Goal: Check status: Check status

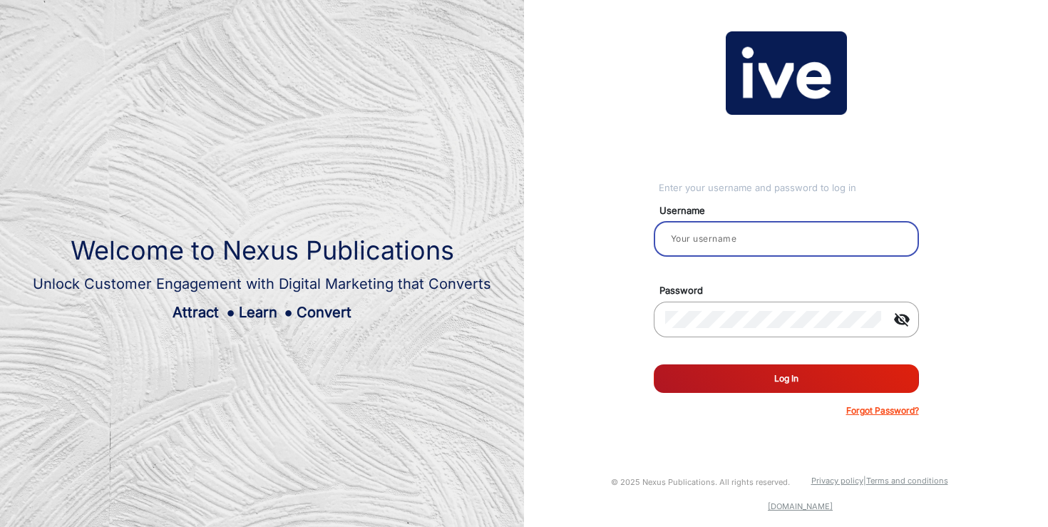
click at [738, 246] on input "email" at bounding box center [786, 238] width 242 height 17
type input "[PERSON_NAME]"
click at [770, 379] on button "Log In" at bounding box center [786, 378] width 265 height 29
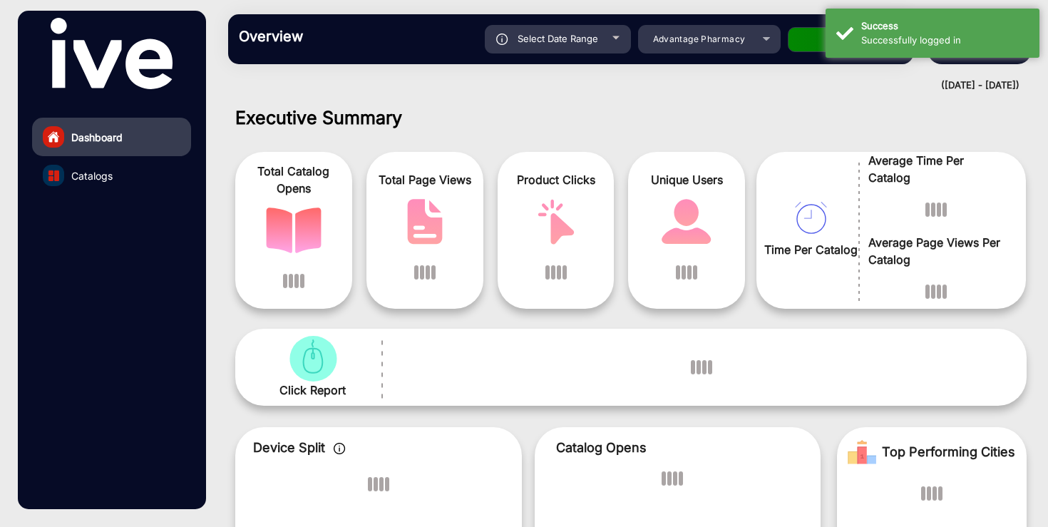
scroll to position [11, 0]
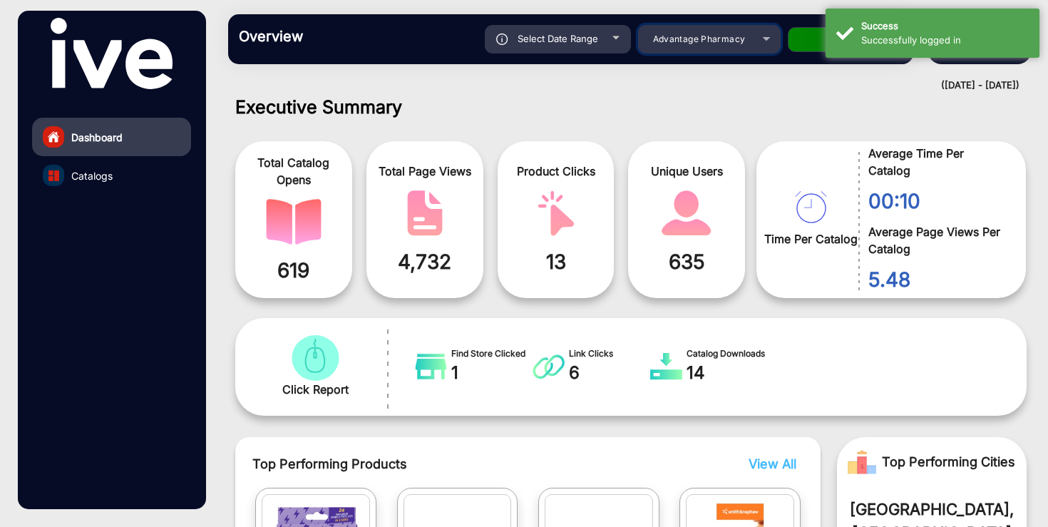
click at [727, 43] on span "Advantage Pharmacy" at bounding box center [699, 39] width 93 height 11
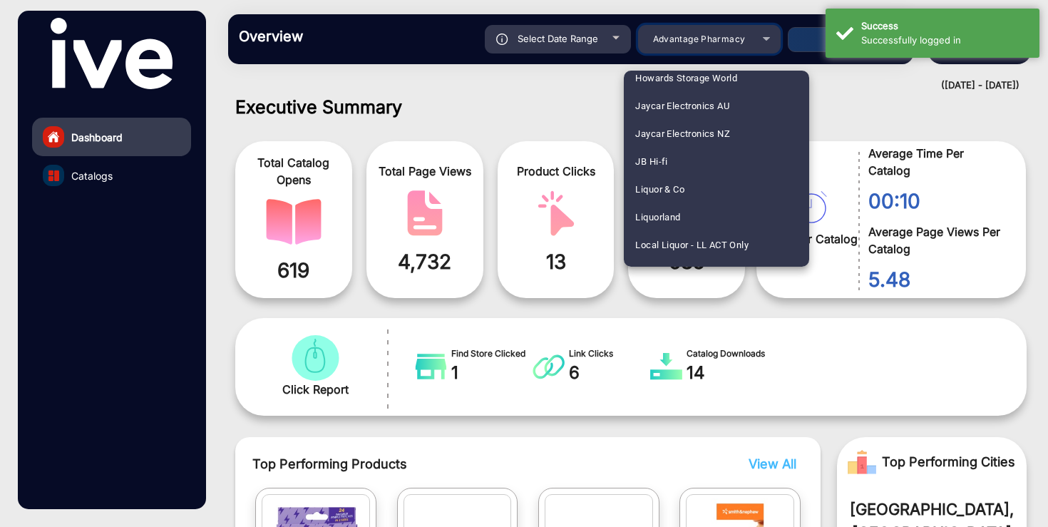
scroll to position [1433, 0]
click at [715, 163] on mat-option "JB Hi-fi" at bounding box center [716, 159] width 185 height 28
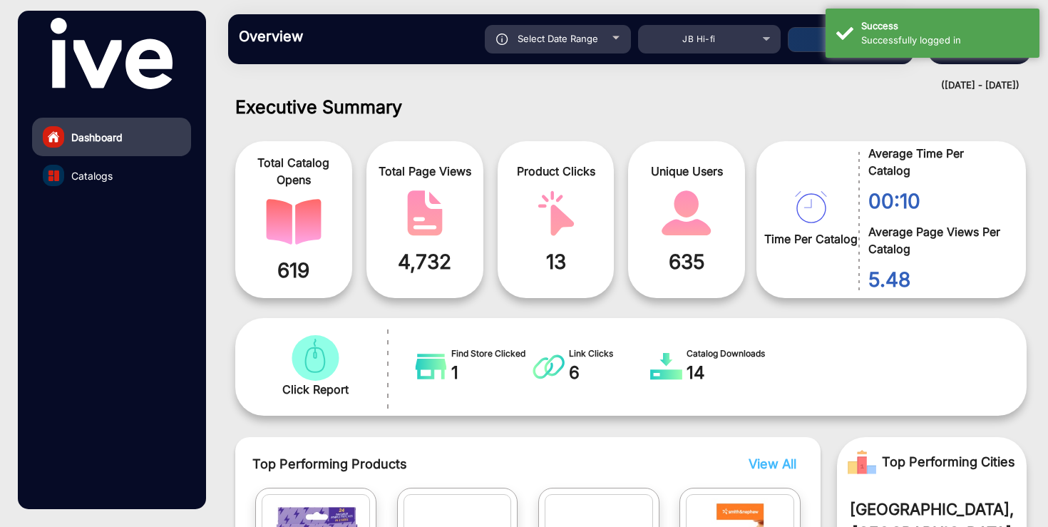
click at [568, 32] on div "Select Date Range" at bounding box center [558, 39] width 146 height 29
type input "[DATE]"
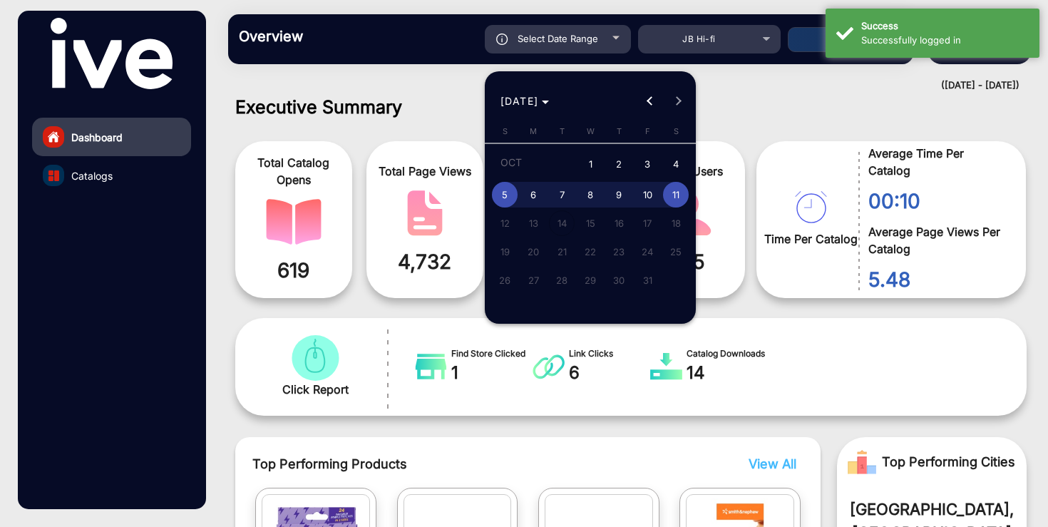
click at [618, 169] on span "2" at bounding box center [619, 164] width 26 height 29
type input "[DATE]"
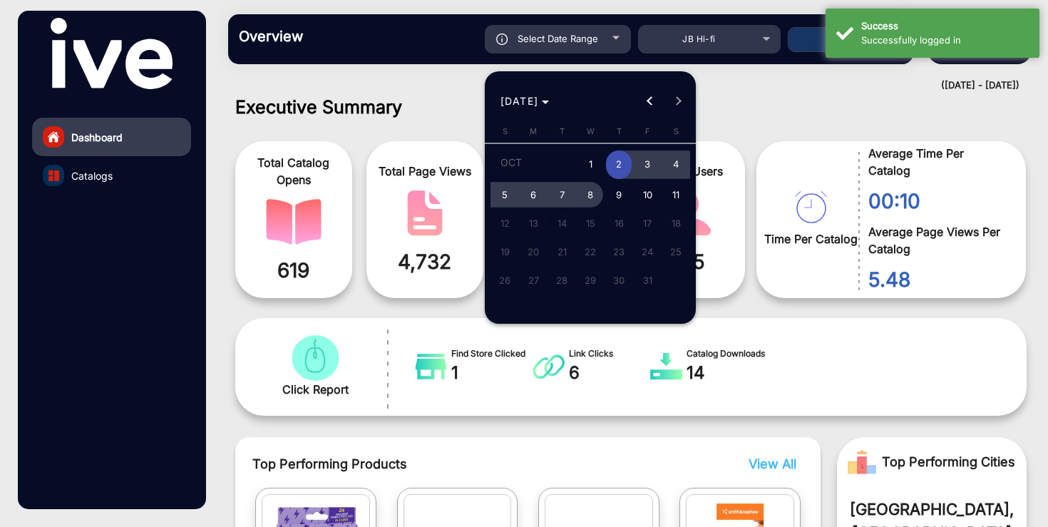
click at [587, 195] on span "8" at bounding box center [591, 195] width 26 height 26
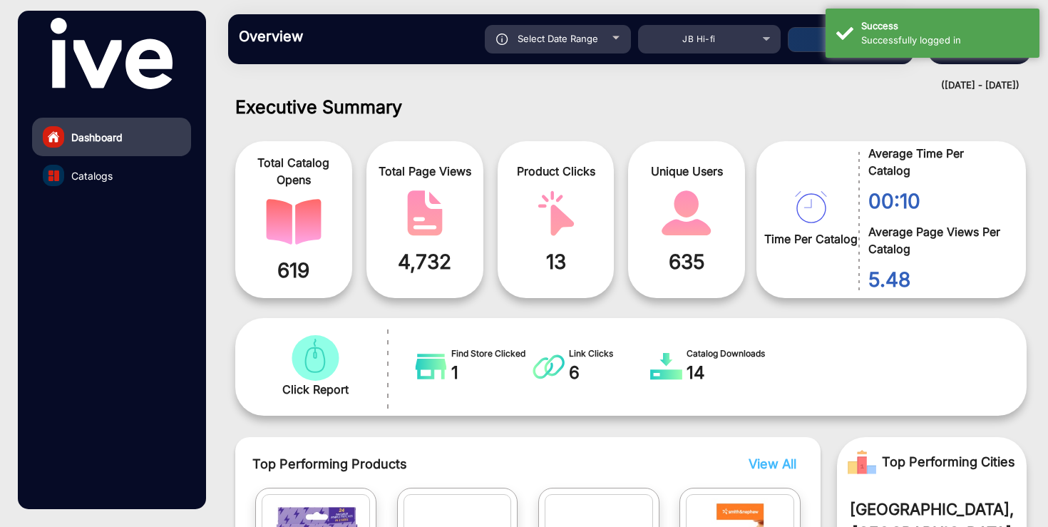
type input "[DATE]"
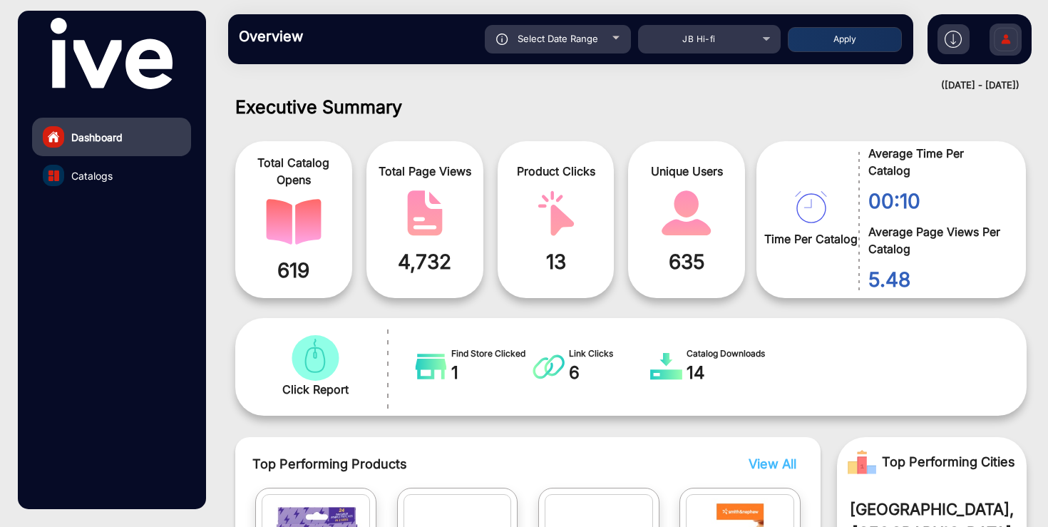
click at [819, 39] on button "Apply" at bounding box center [845, 39] width 114 height 25
type input "[DATE]"
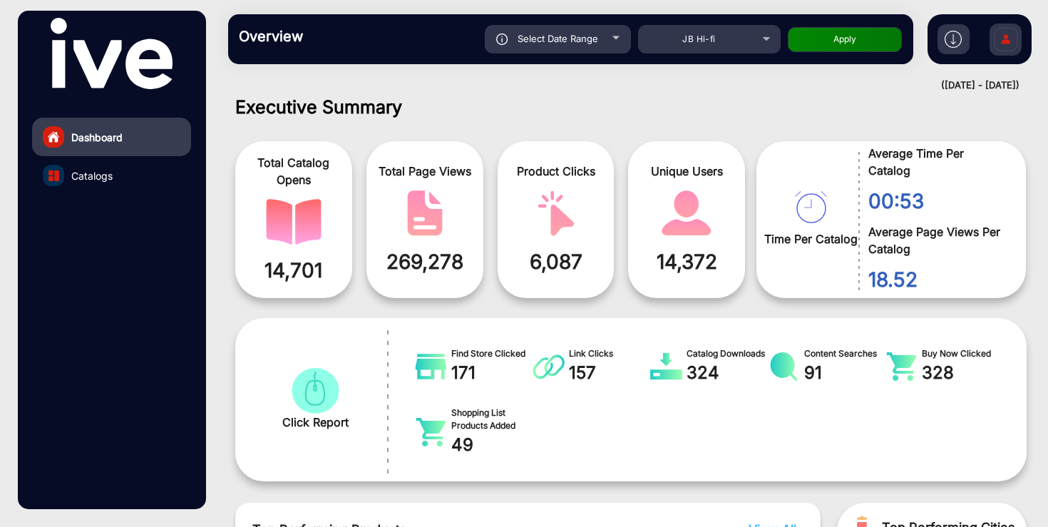
click at [113, 176] on link "Catalogs" at bounding box center [111, 175] width 159 height 39
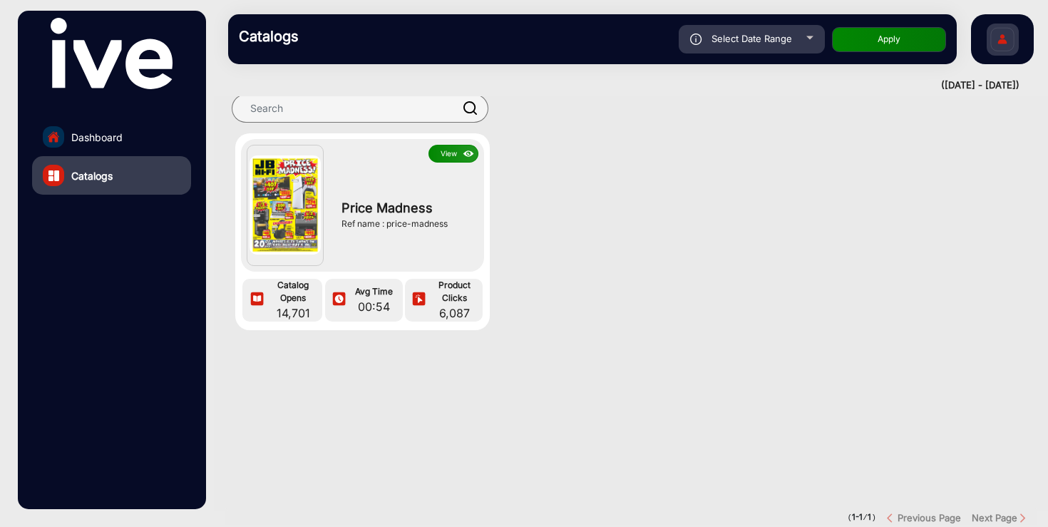
scroll to position [27, 0]
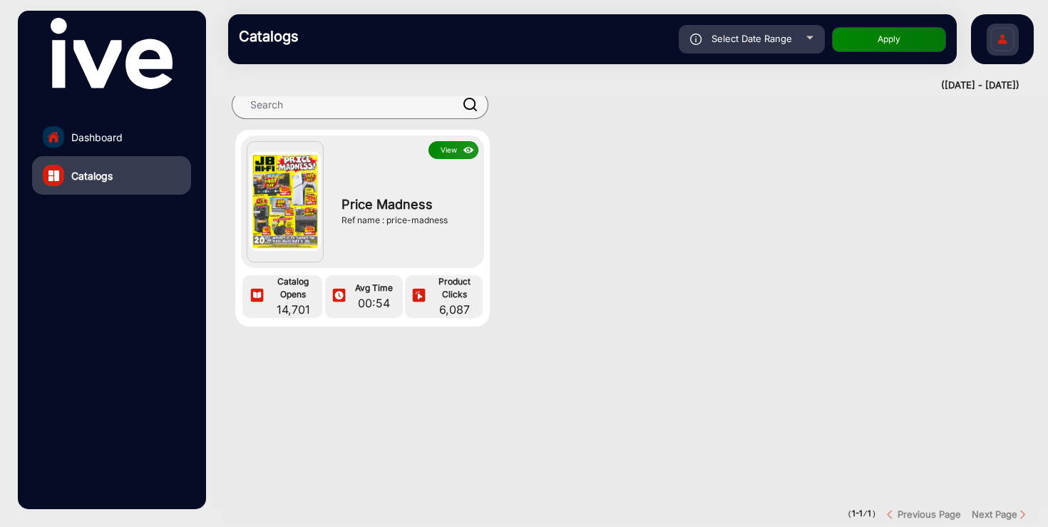
click at [451, 148] on button "View" at bounding box center [454, 150] width 50 height 18
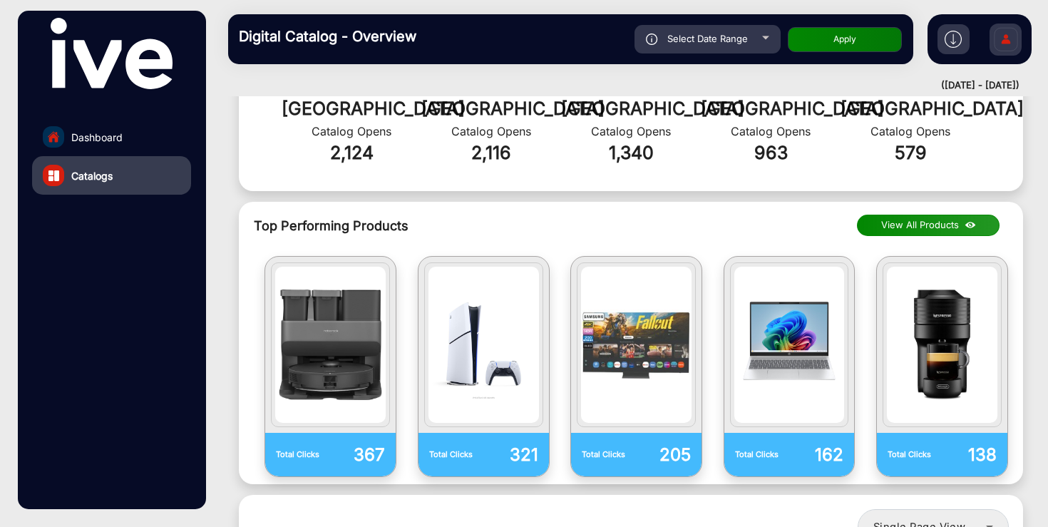
scroll to position [1002, 0]
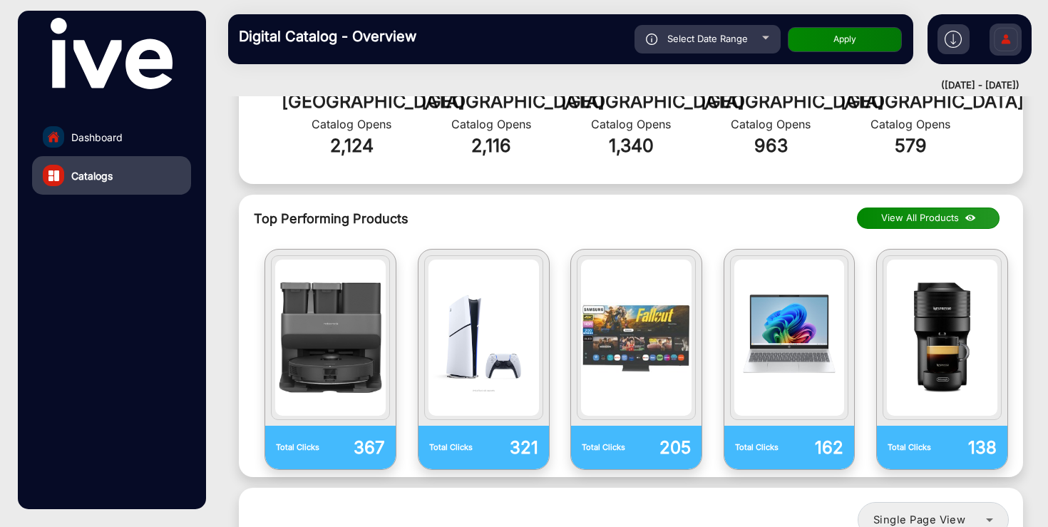
click at [924, 208] on button "View All Products" at bounding box center [928, 218] width 143 height 21
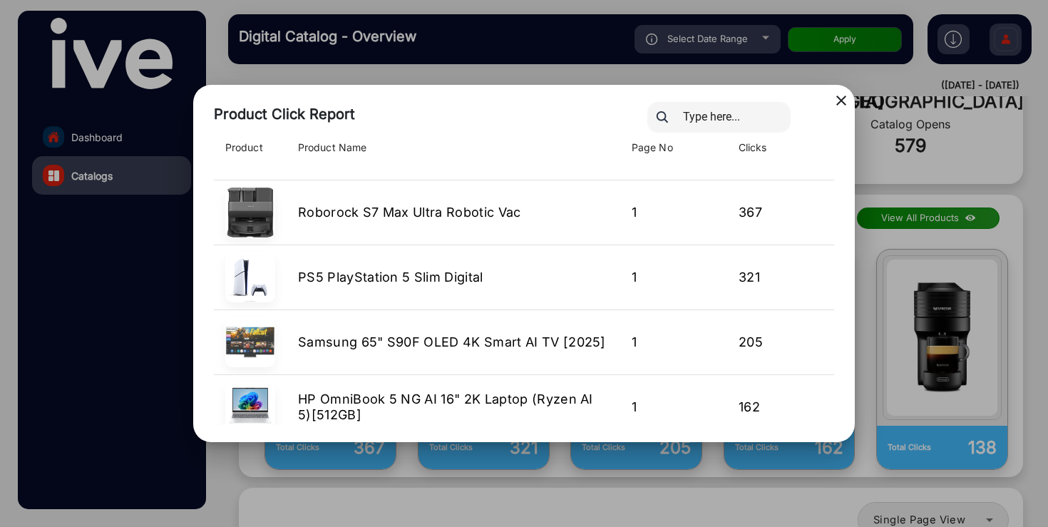
click at [842, 100] on mat-icon "close" at bounding box center [841, 100] width 17 height 17
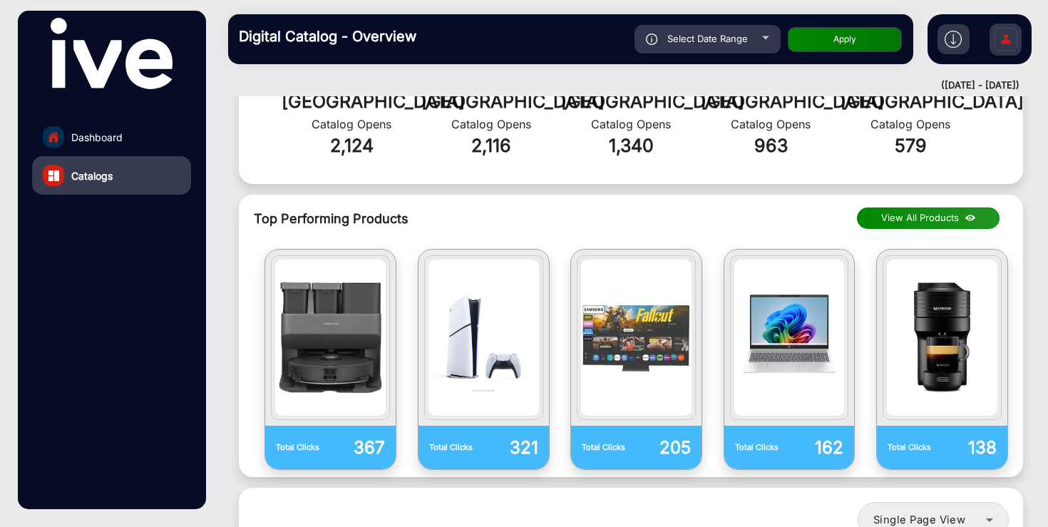
click at [747, 46] on div "Select Date Range" at bounding box center [708, 39] width 146 height 29
type input "[DATE]"
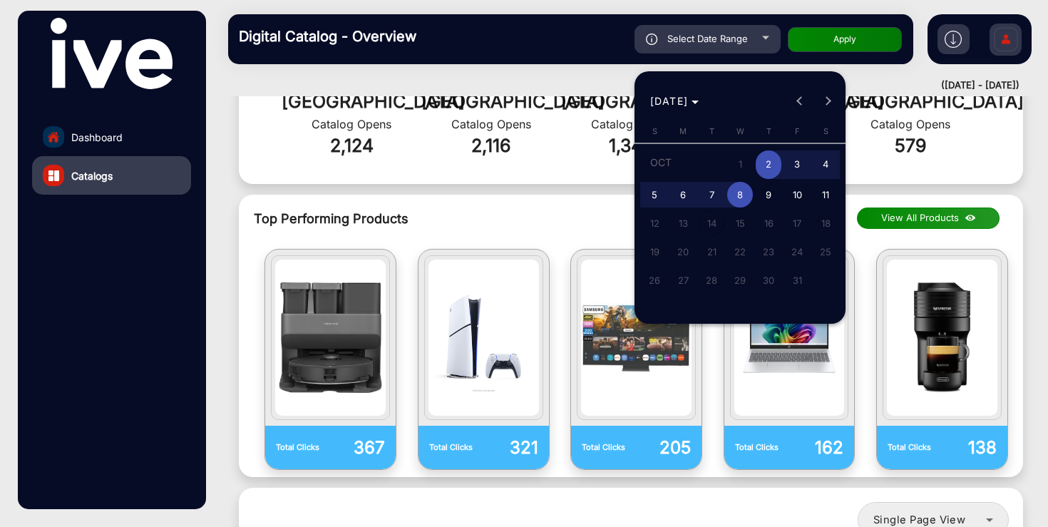
click at [800, 105] on div "[DATE] [DATE]" at bounding box center [741, 101] width 204 height 29
click at [800, 106] on div "[DATE] [DATE]" at bounding box center [741, 101] width 204 height 29
click at [689, 100] on span "[DATE]" at bounding box center [669, 101] width 39 height 12
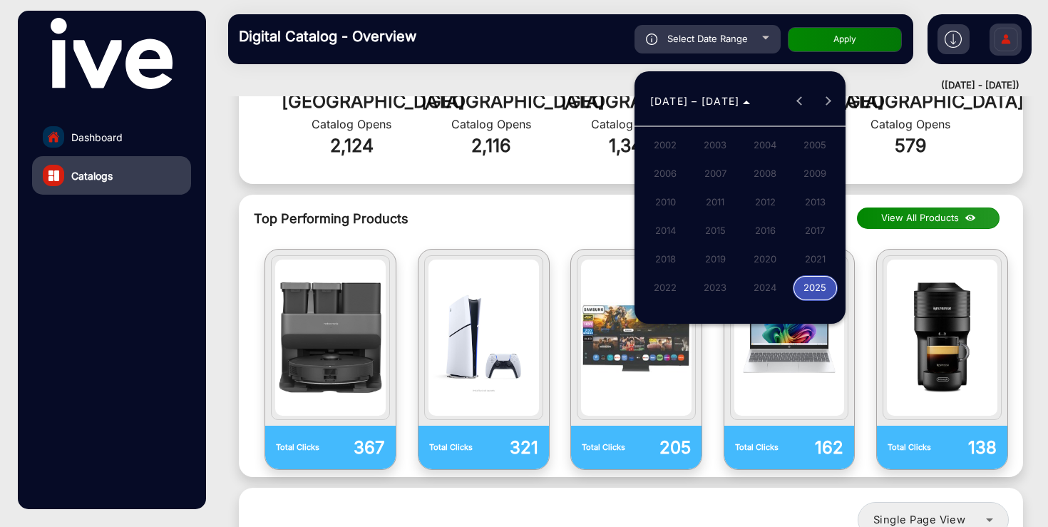
click at [813, 290] on span "2025" at bounding box center [815, 288] width 45 height 26
click at [670, 230] on span "SEP" at bounding box center [665, 231] width 45 height 26
click at [83, 150] on div at bounding box center [524, 263] width 1048 height 527
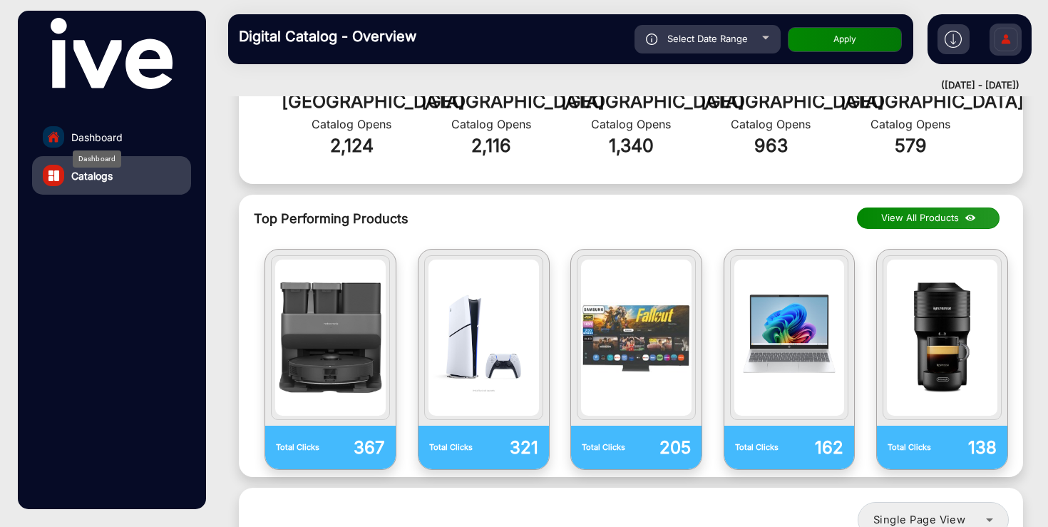
click at [104, 138] on span "Dashboard" at bounding box center [96, 137] width 51 height 15
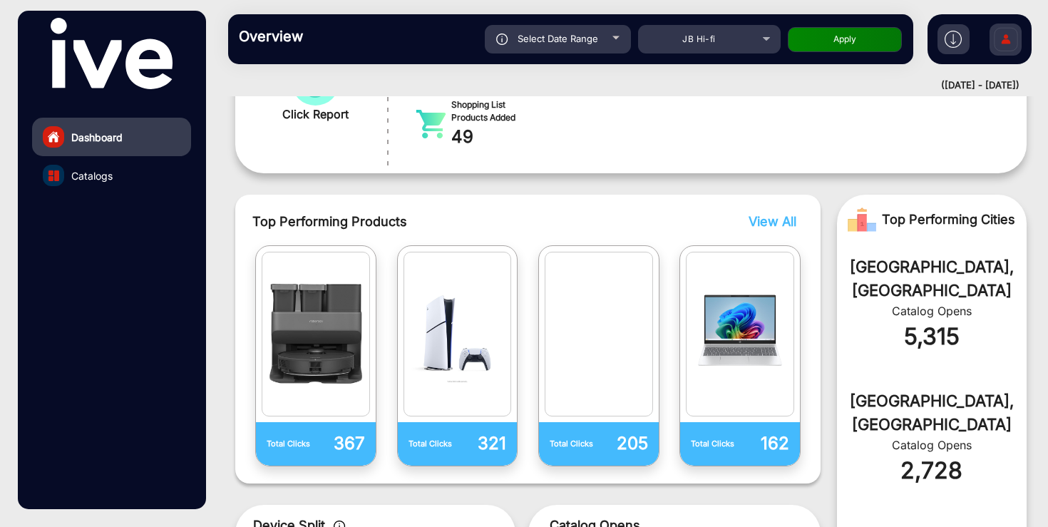
scroll to position [11, 0]
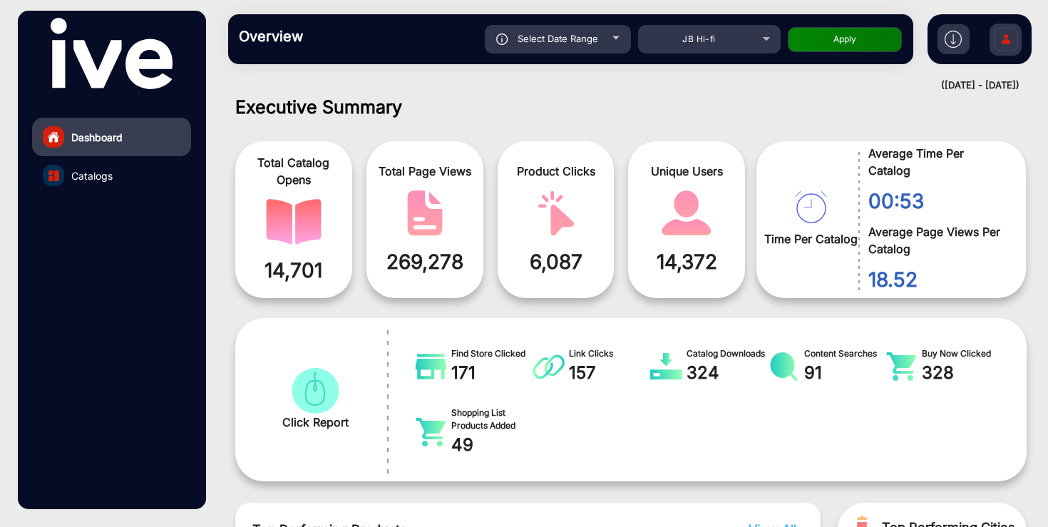
click at [584, 35] on span "Select Date Range" at bounding box center [558, 38] width 81 height 11
type input "[DATE]"
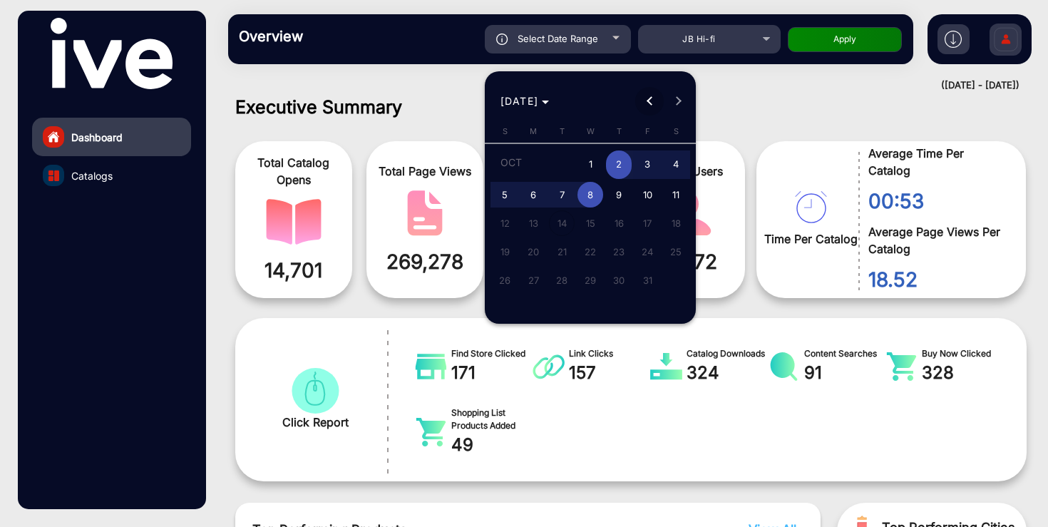
click at [650, 96] on span "Previous month" at bounding box center [649, 101] width 29 height 29
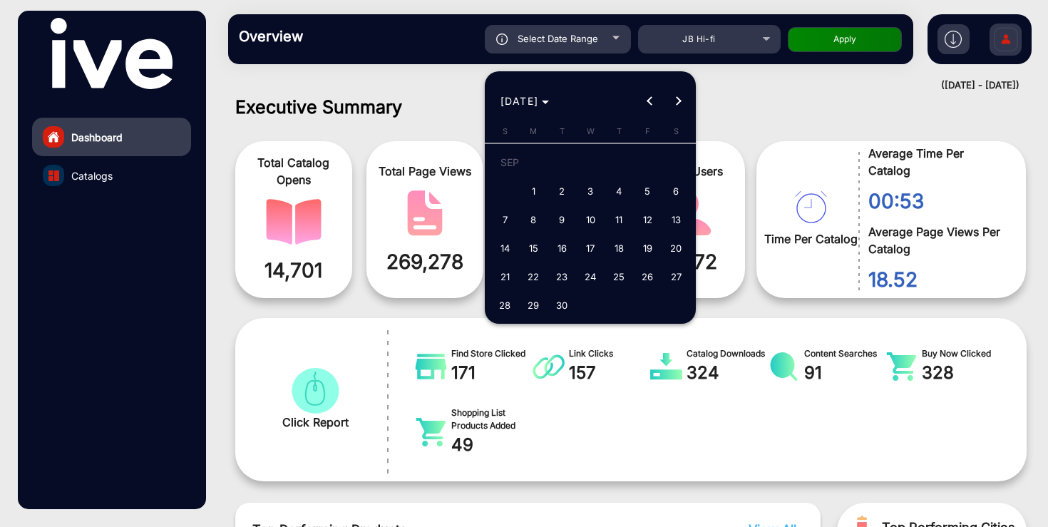
click at [623, 242] on span "18" at bounding box center [619, 248] width 26 height 26
type input "[DATE]"
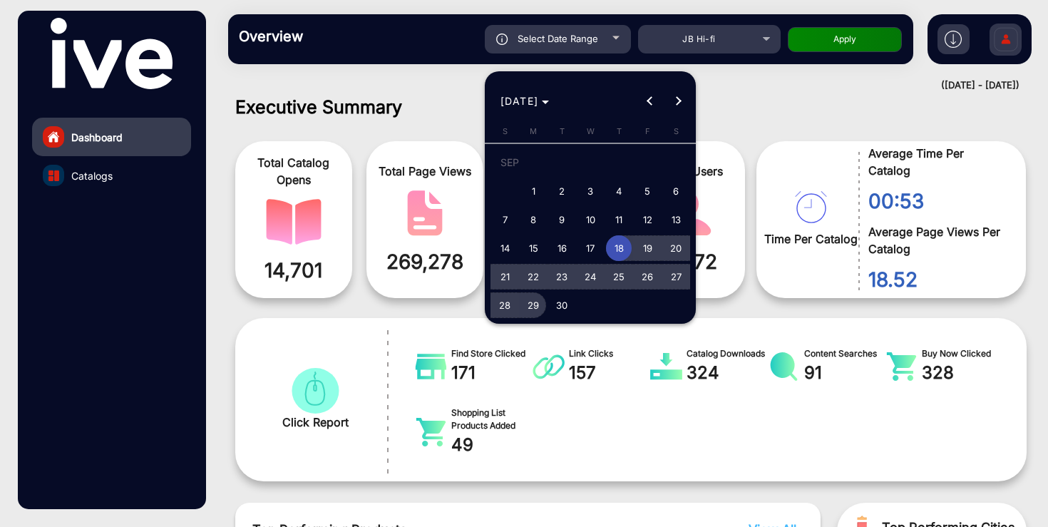
click at [530, 305] on span "29" at bounding box center [534, 305] width 26 height 26
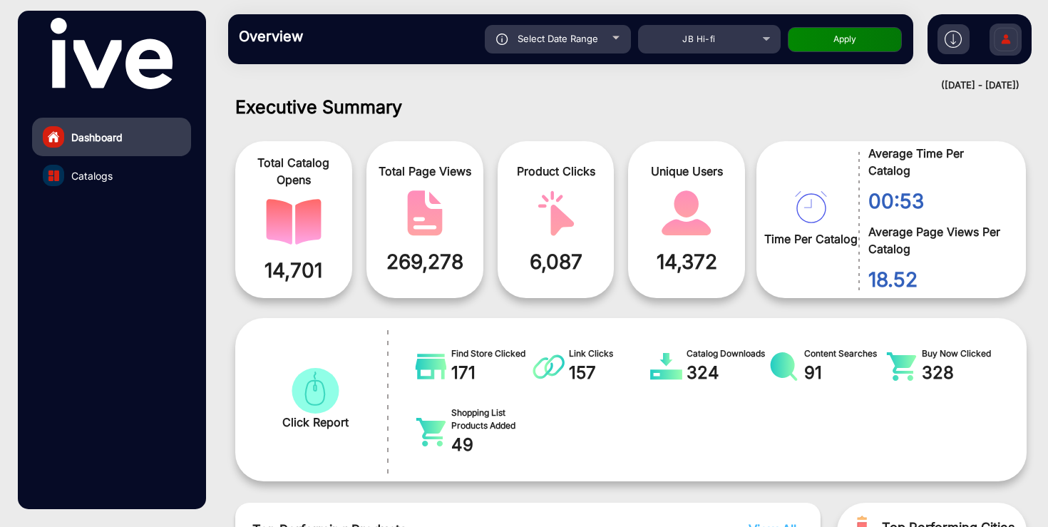
type input "[DATE]"
click at [844, 44] on button "Apply" at bounding box center [845, 39] width 114 height 25
type input "[DATE]"
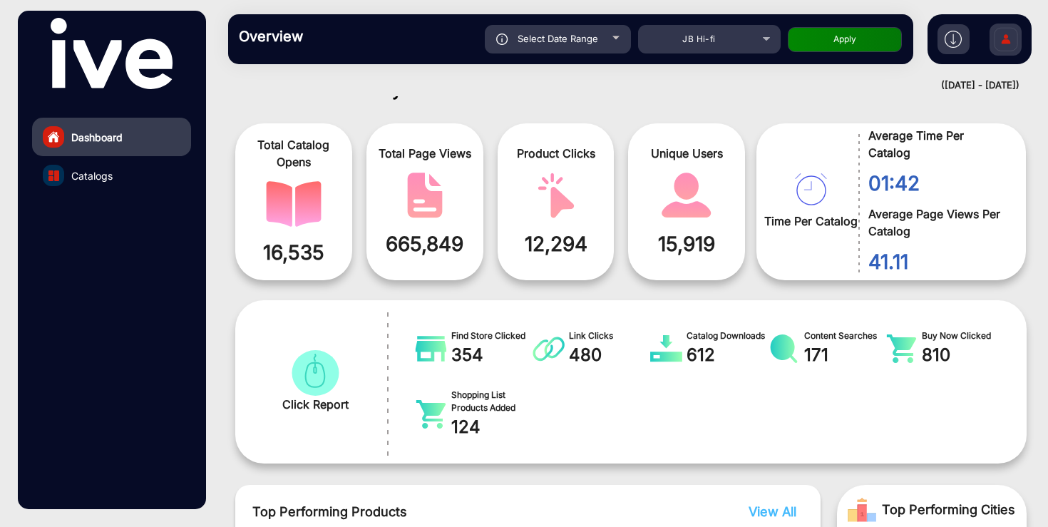
scroll to position [0, 0]
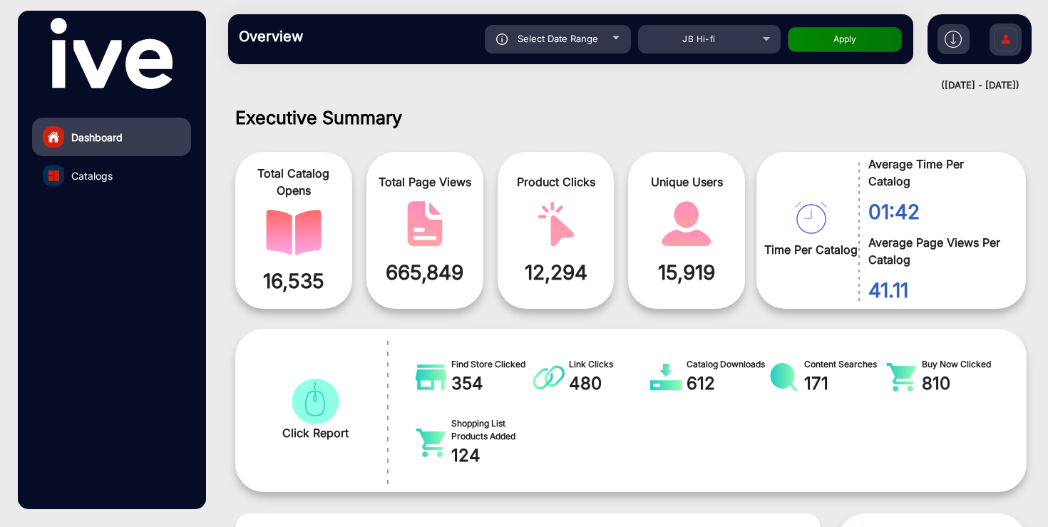
click at [588, 43] on span "Select Date Range" at bounding box center [558, 38] width 81 height 11
type input "[DATE]"
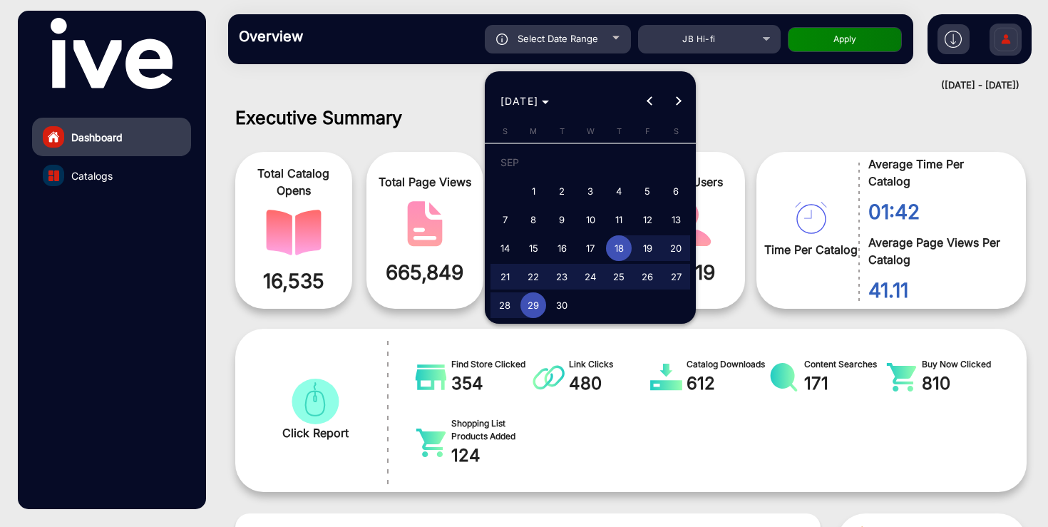
click at [586, 280] on span "24" at bounding box center [591, 277] width 26 height 26
type input "[DATE]"
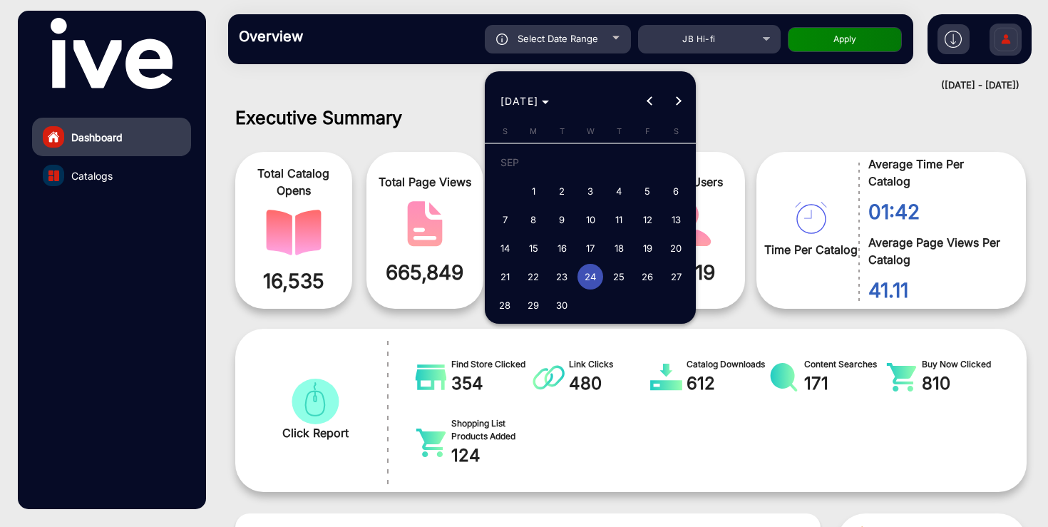
click at [618, 241] on span "18" at bounding box center [619, 248] width 26 height 26
type input "[DATE]"
click at [596, 270] on span "24" at bounding box center [591, 277] width 26 height 26
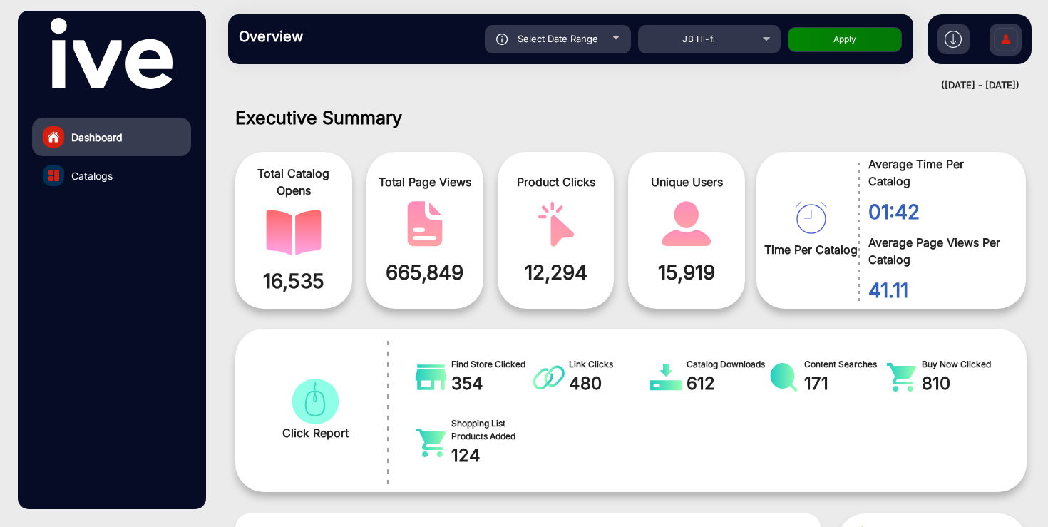
type input "[DATE]"
click at [856, 52] on div "Select Date Range [DATE] [DATE] – [DATE] End date JB Hi-fi Apply" at bounding box center [603, 39] width 597 height 29
click at [857, 48] on button "Apply" at bounding box center [845, 39] width 114 height 25
type input "[DATE]"
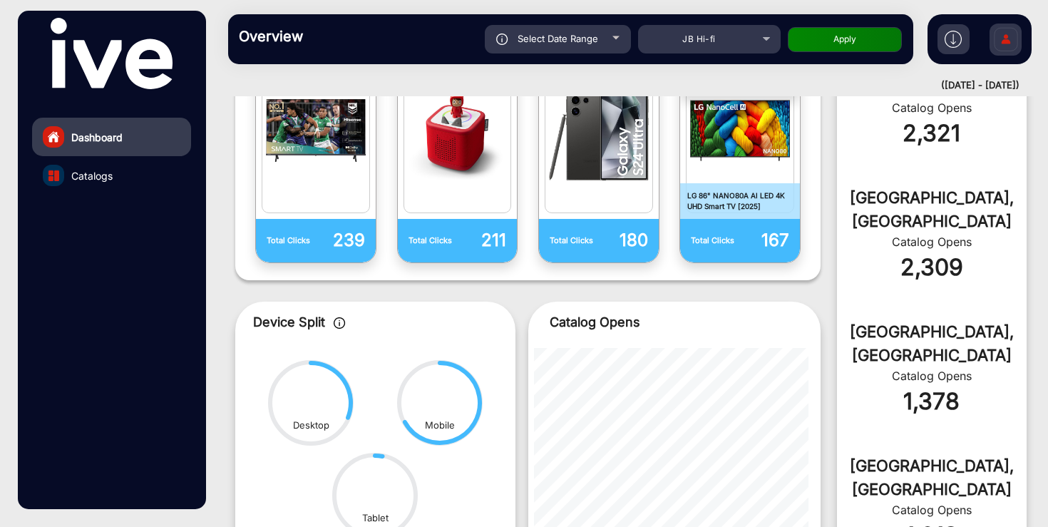
scroll to position [524, 0]
